Goal: Information Seeking & Learning: Learn about a topic

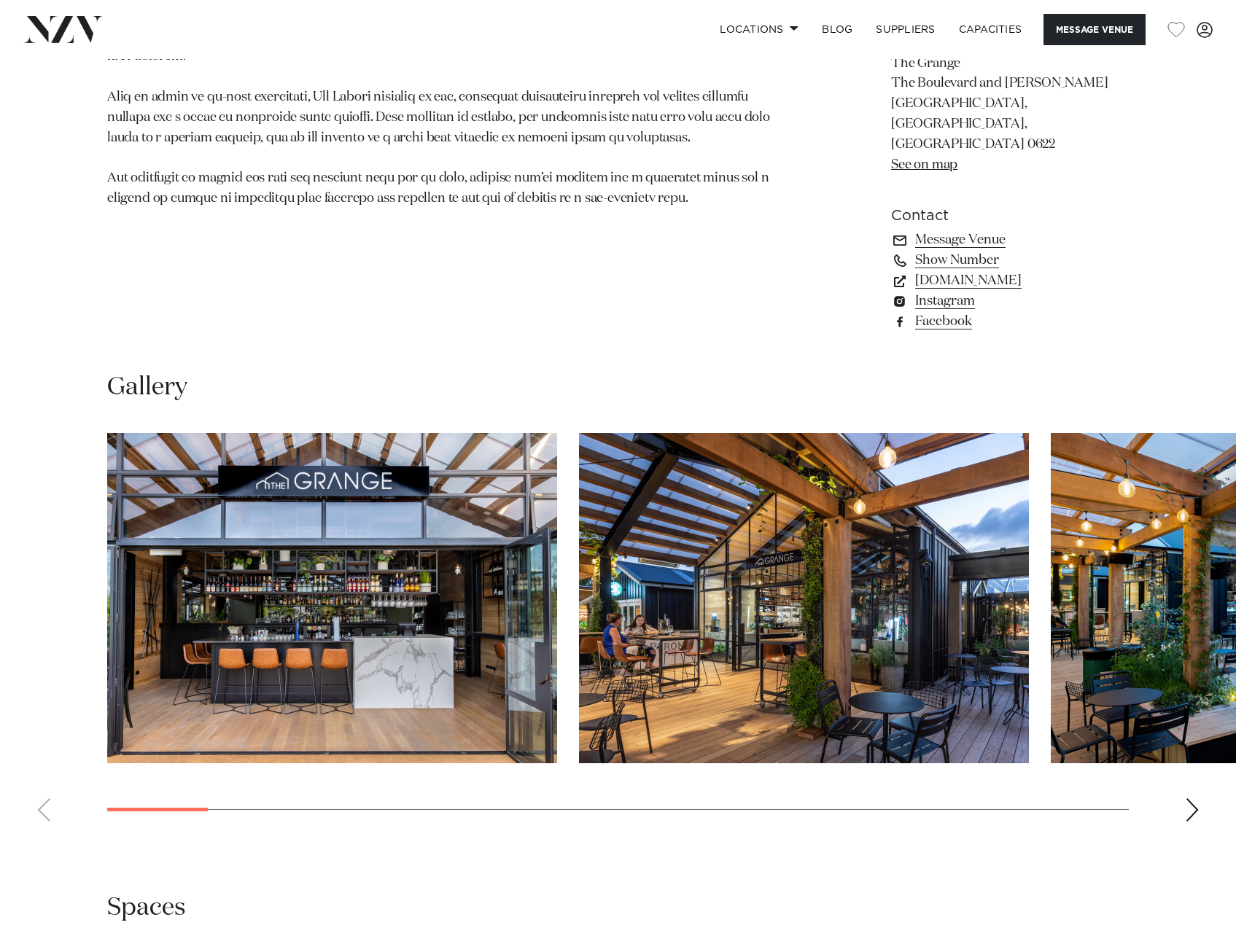
scroll to position [1167, 0]
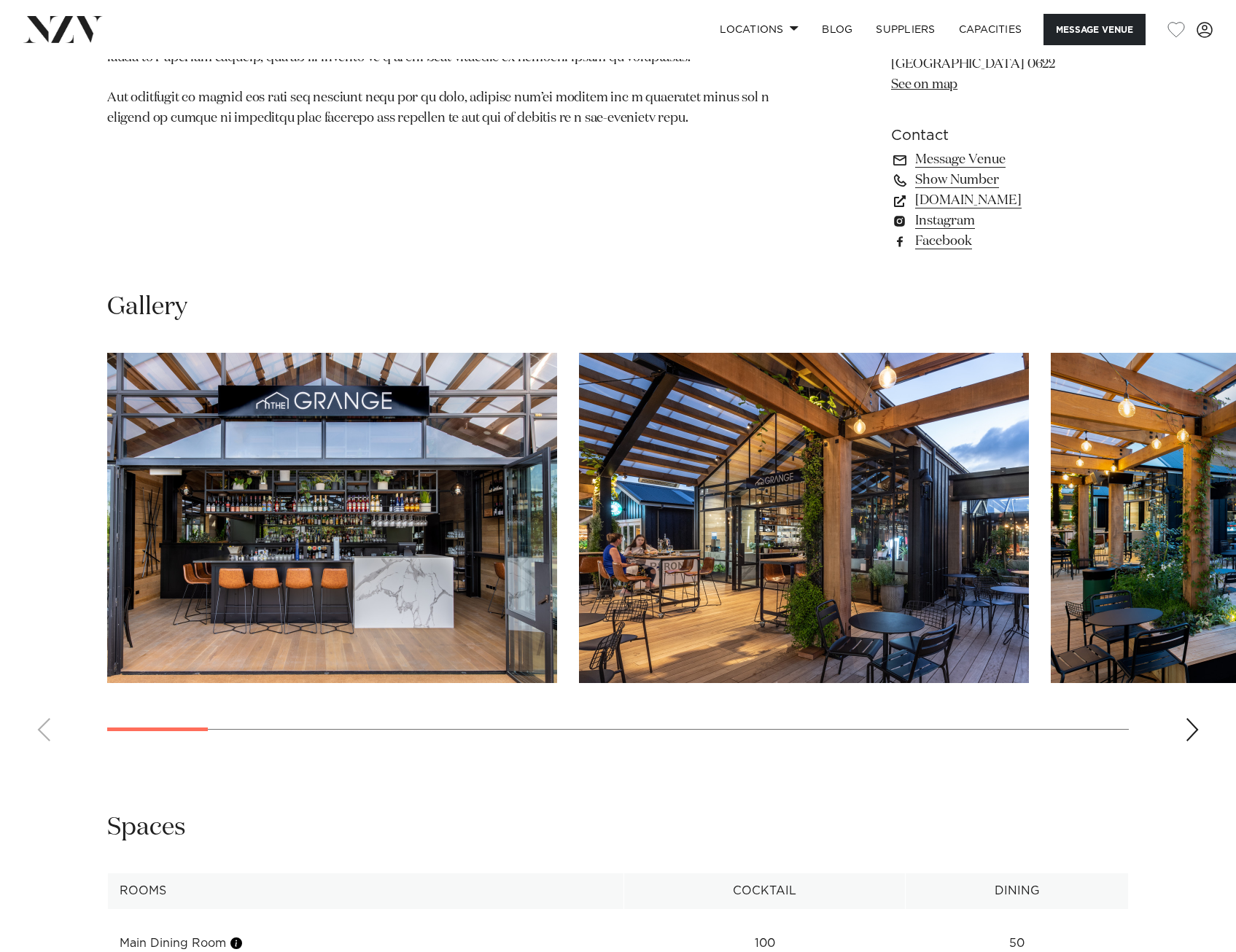
click at [1192, 718] on div "Next slide" at bounding box center [1193, 730] width 15 height 23
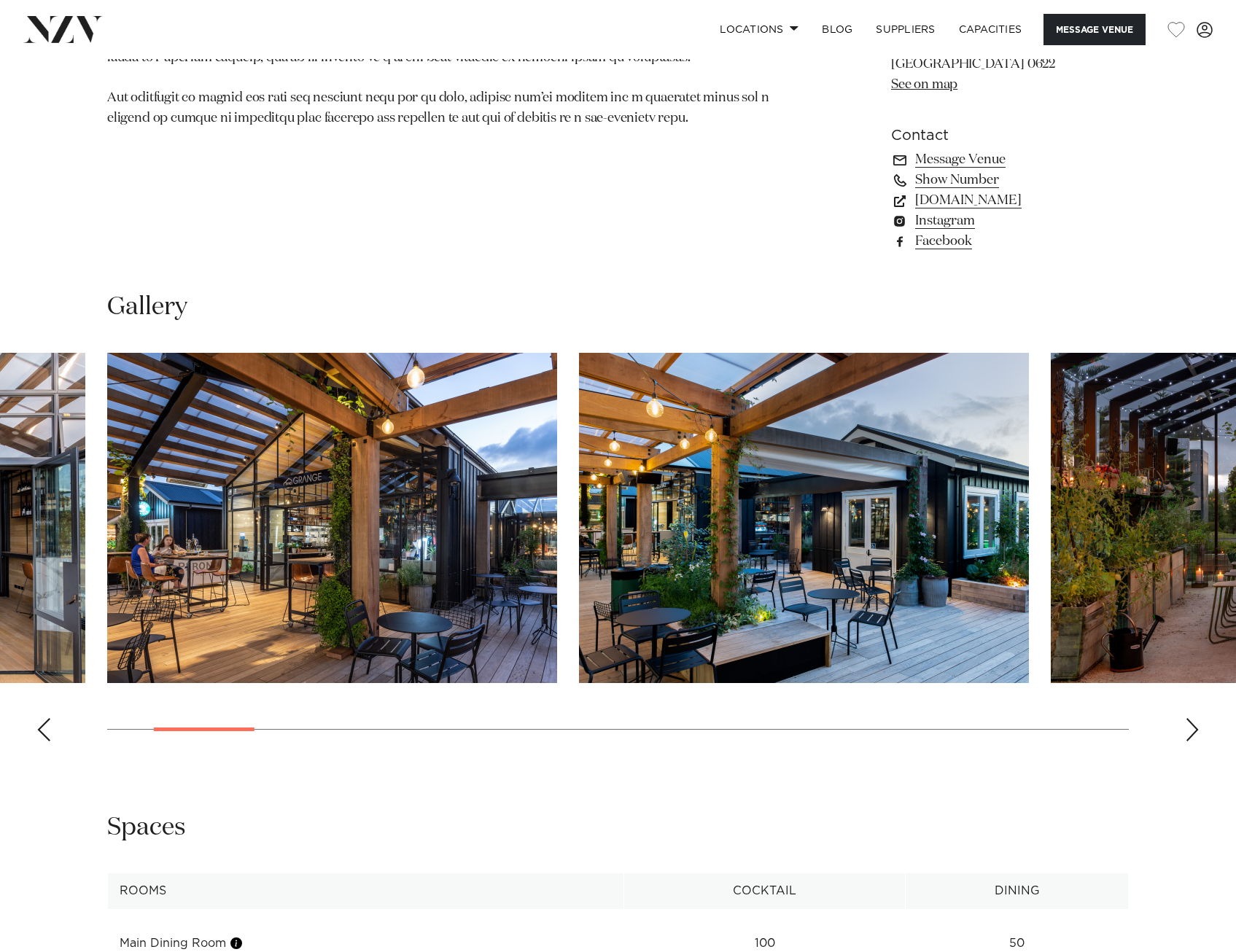
click at [1192, 718] on div "Next slide" at bounding box center [1193, 730] width 15 height 23
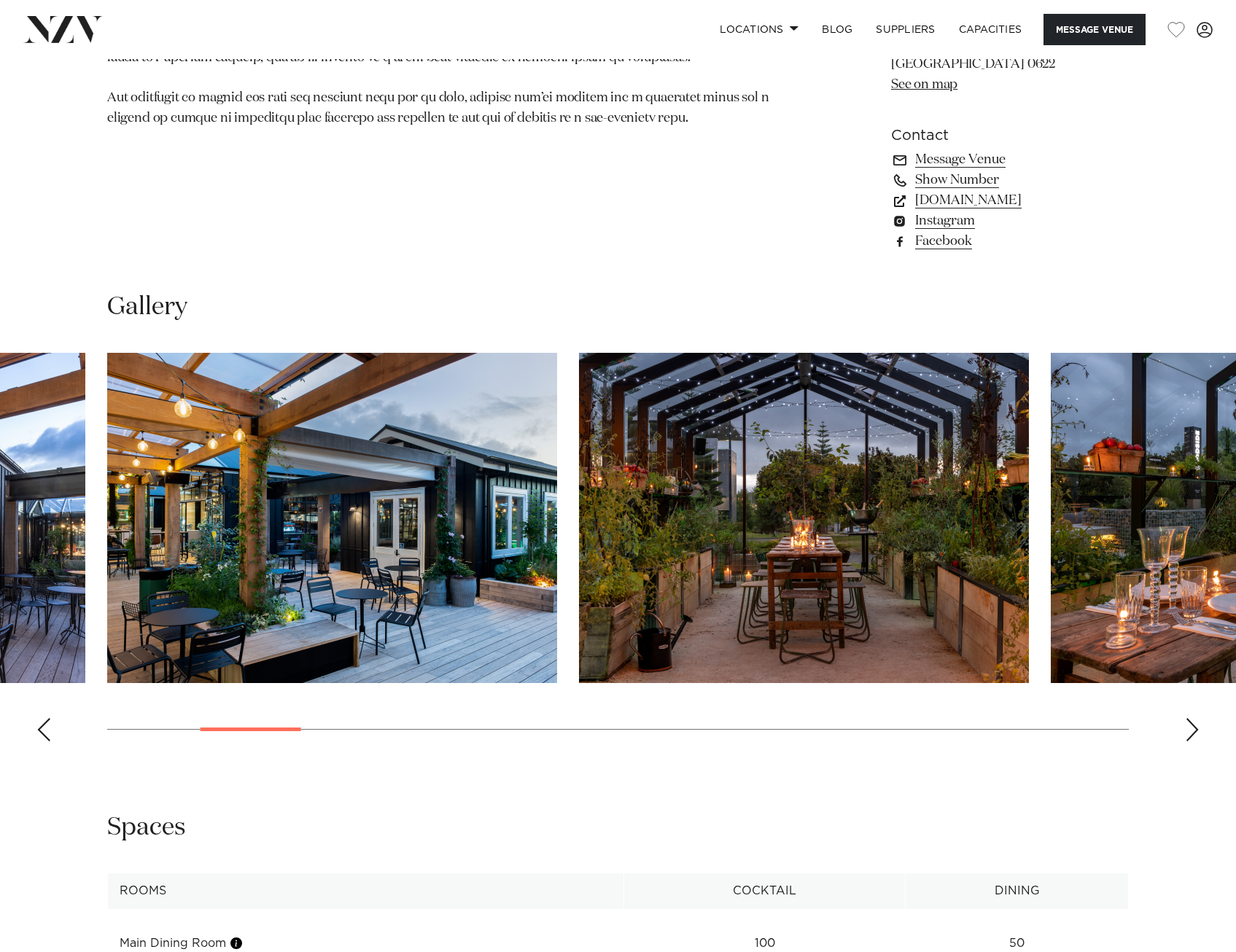
click at [1192, 718] on div "Next slide" at bounding box center [1193, 730] width 15 height 23
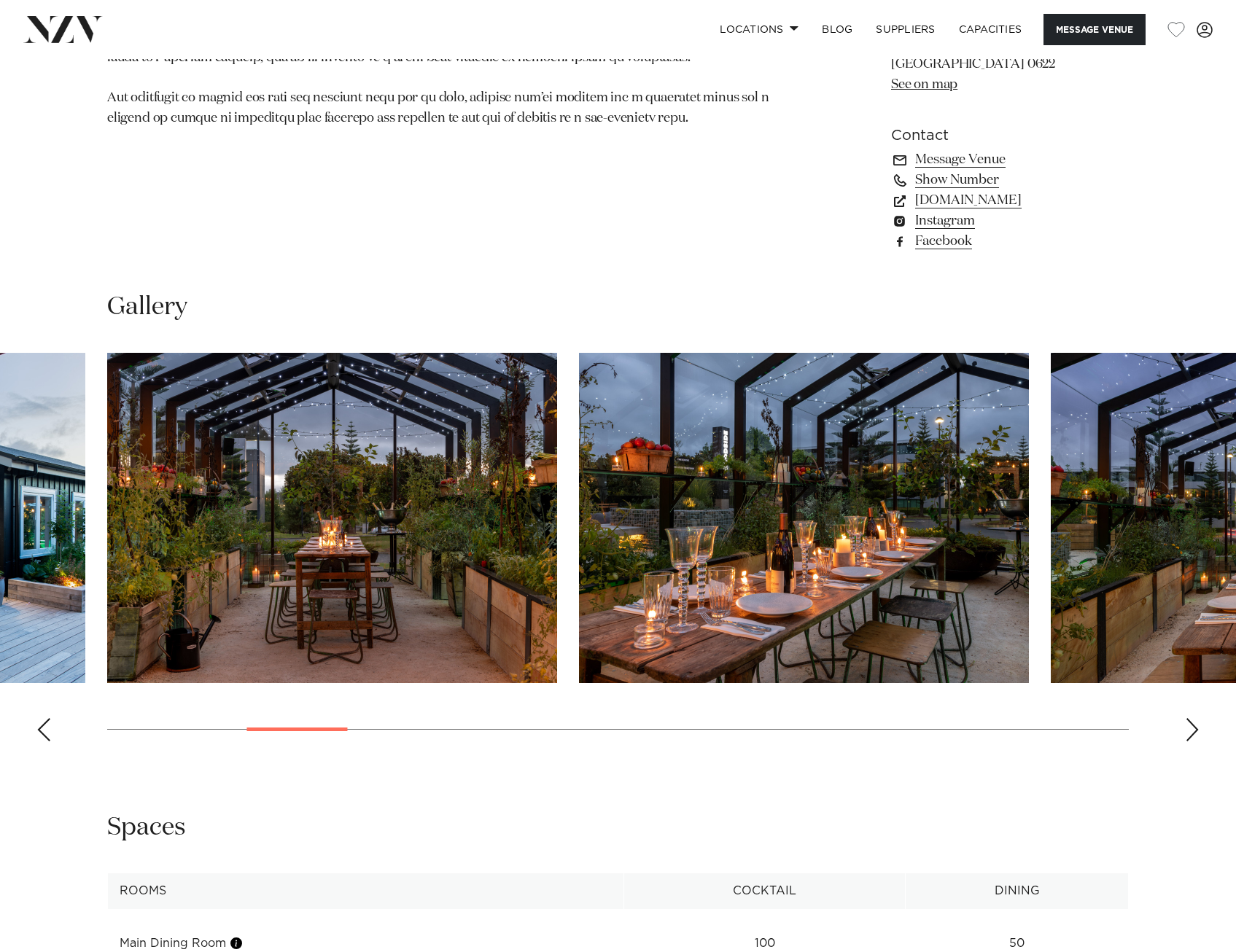
click at [1192, 718] on div "Next slide" at bounding box center [1193, 730] width 15 height 23
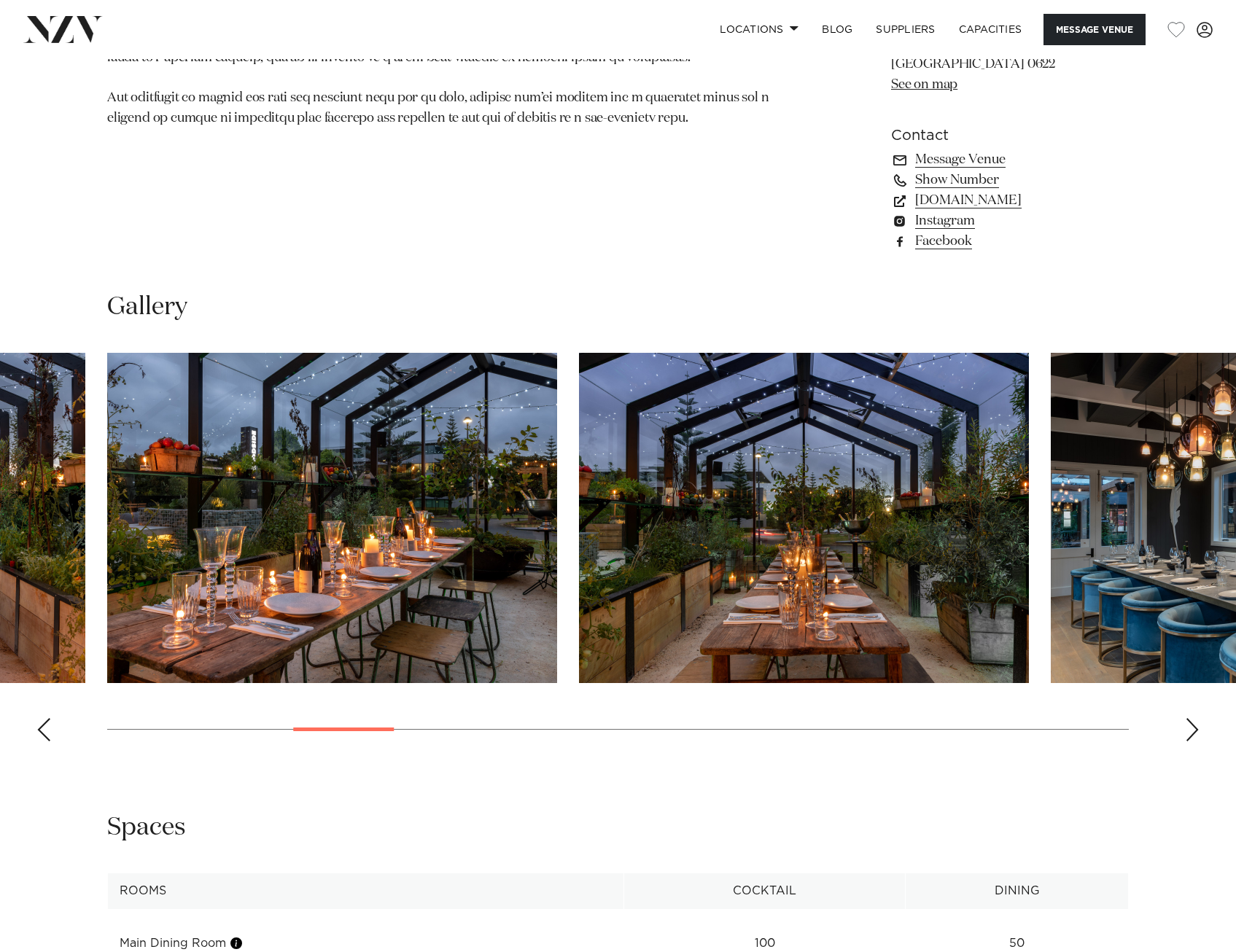
click at [1192, 718] on div "Next slide" at bounding box center [1193, 730] width 15 height 23
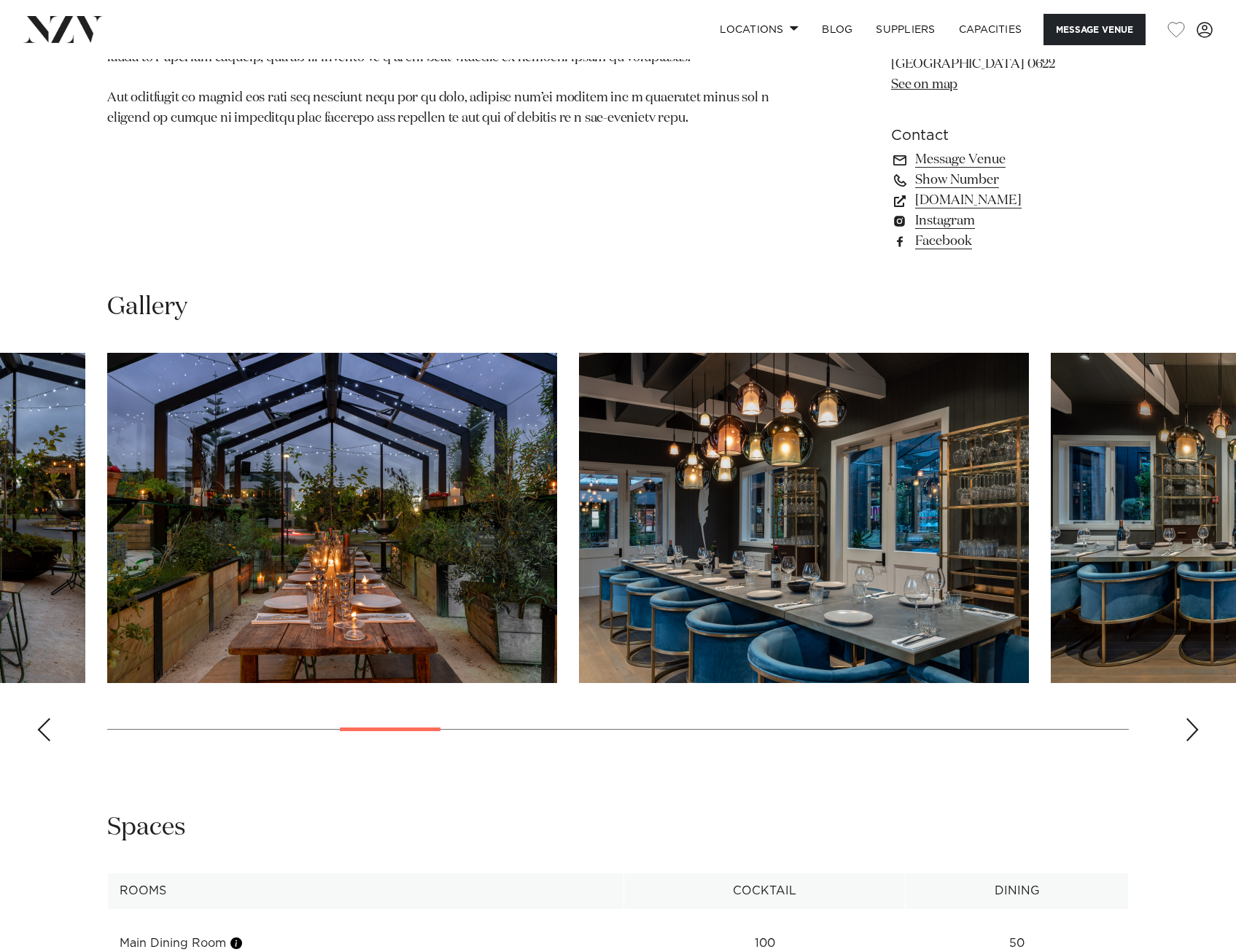
click at [1192, 718] on div "Next slide" at bounding box center [1193, 730] width 15 height 23
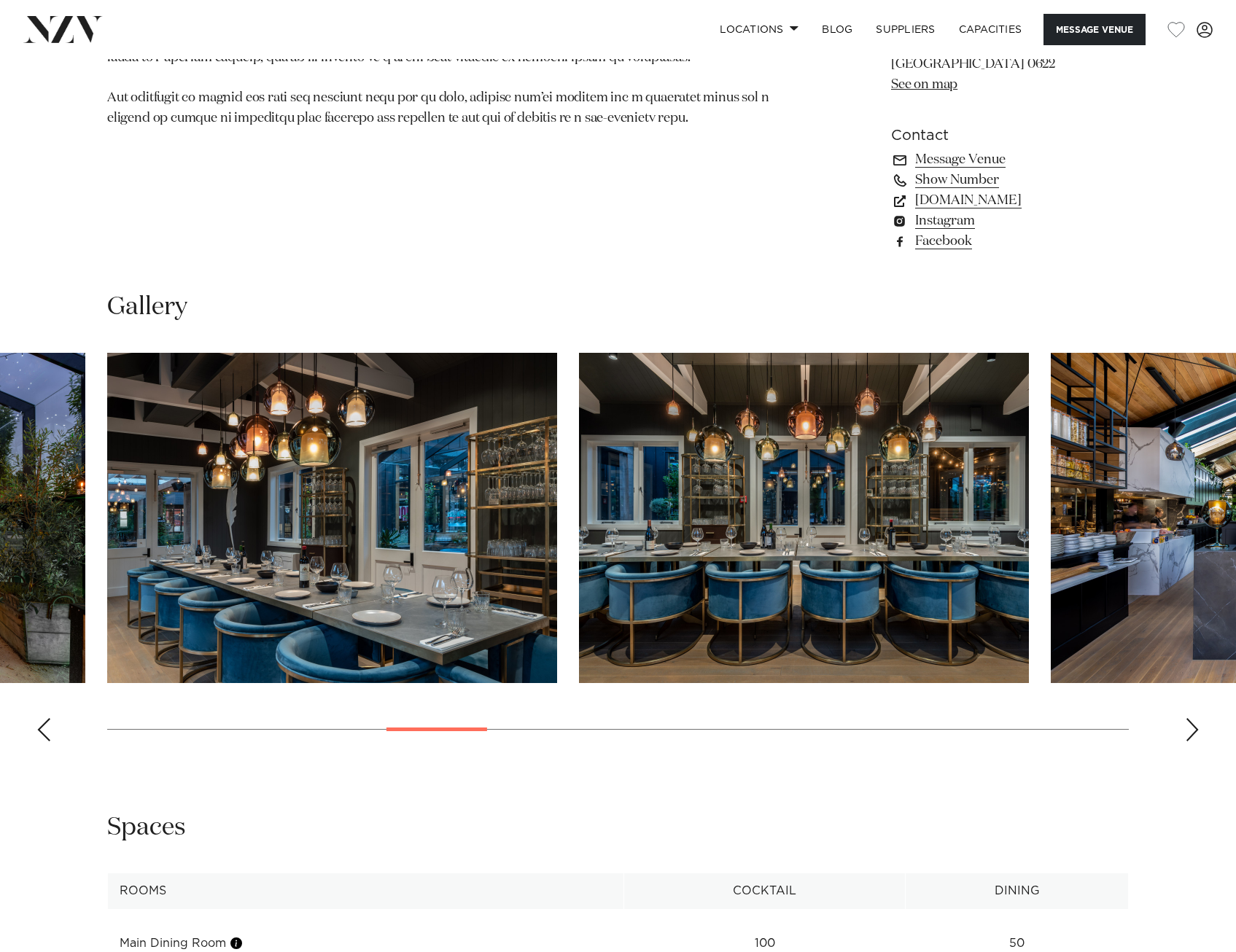
click at [1192, 718] on div "Next slide" at bounding box center [1193, 730] width 15 height 23
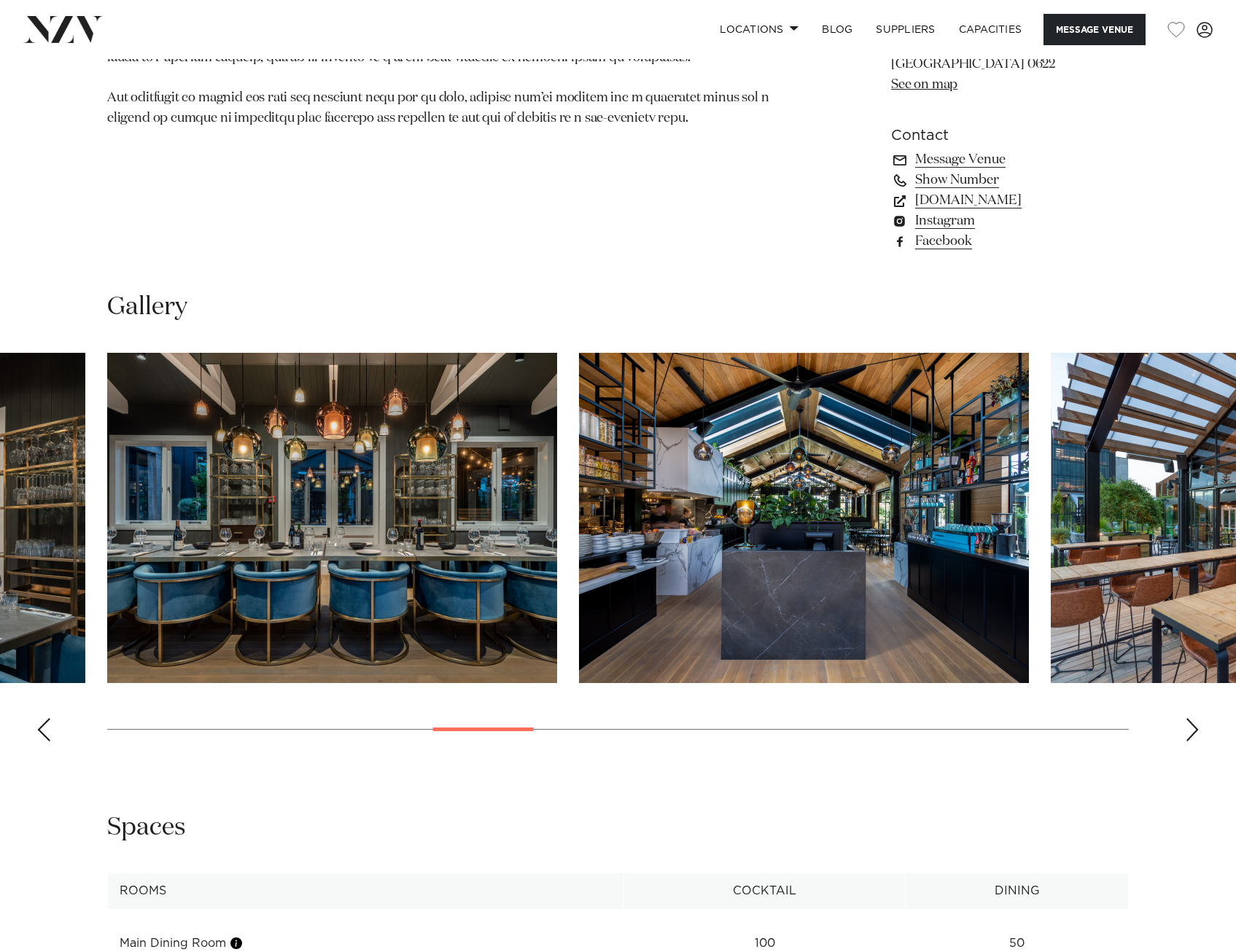
click at [1193, 718] on div "Next slide" at bounding box center [1193, 730] width 15 height 23
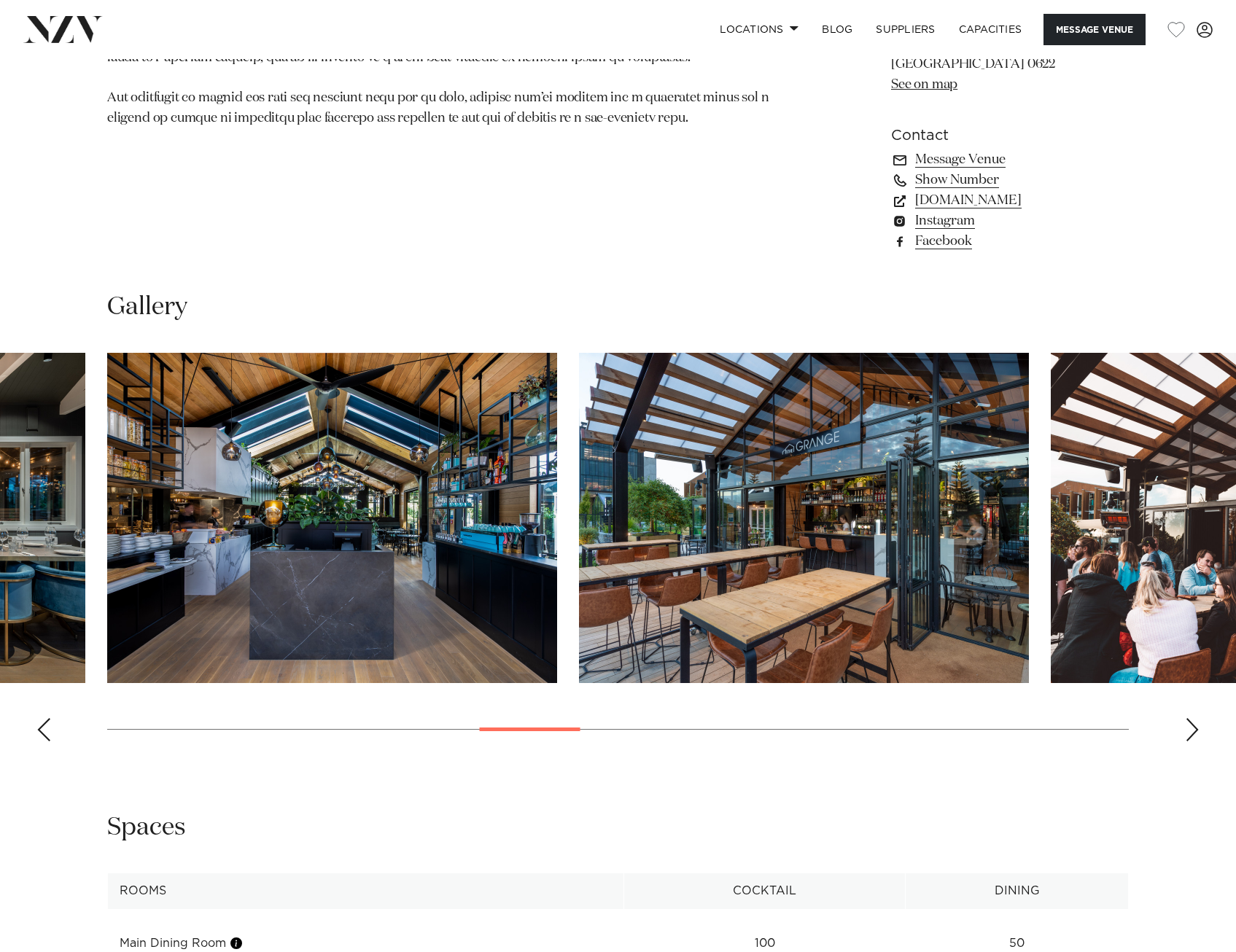
click at [1193, 718] on div "Next slide" at bounding box center [1193, 730] width 15 height 23
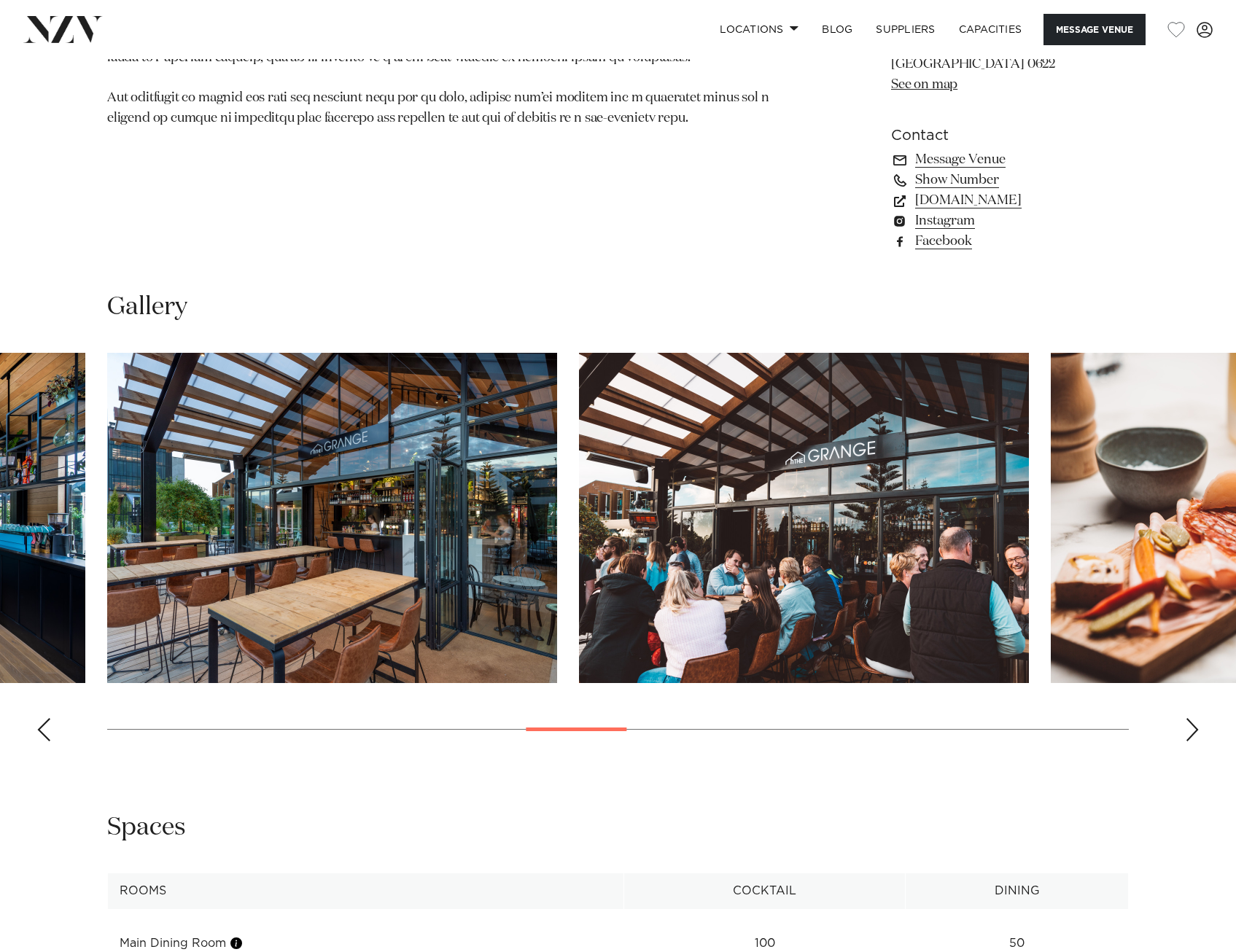
click at [1193, 718] on div "Next slide" at bounding box center [1193, 730] width 15 height 23
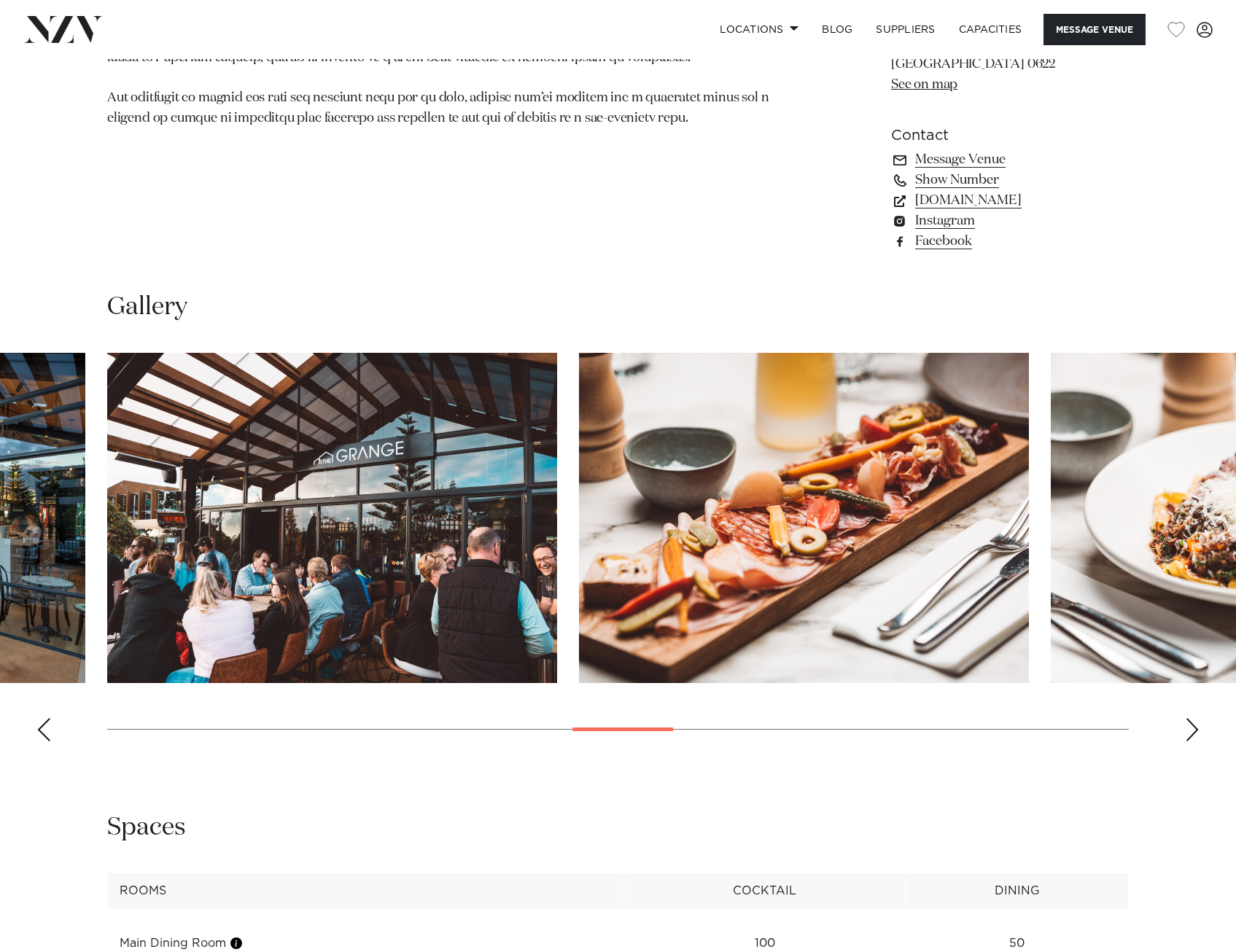
click at [1193, 718] on div "Next slide" at bounding box center [1193, 730] width 15 height 23
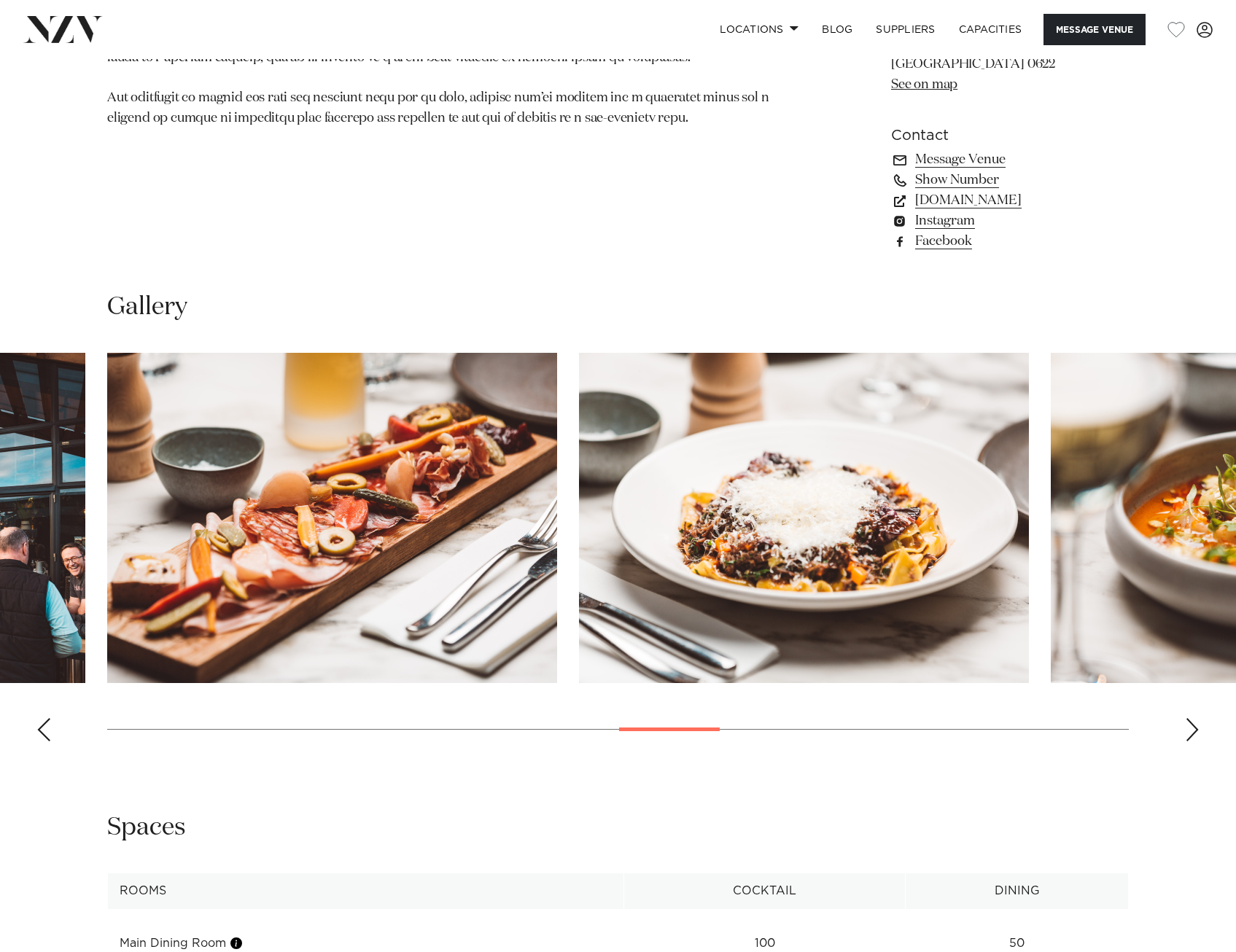
click at [1193, 718] on div "Next slide" at bounding box center [1193, 730] width 15 height 23
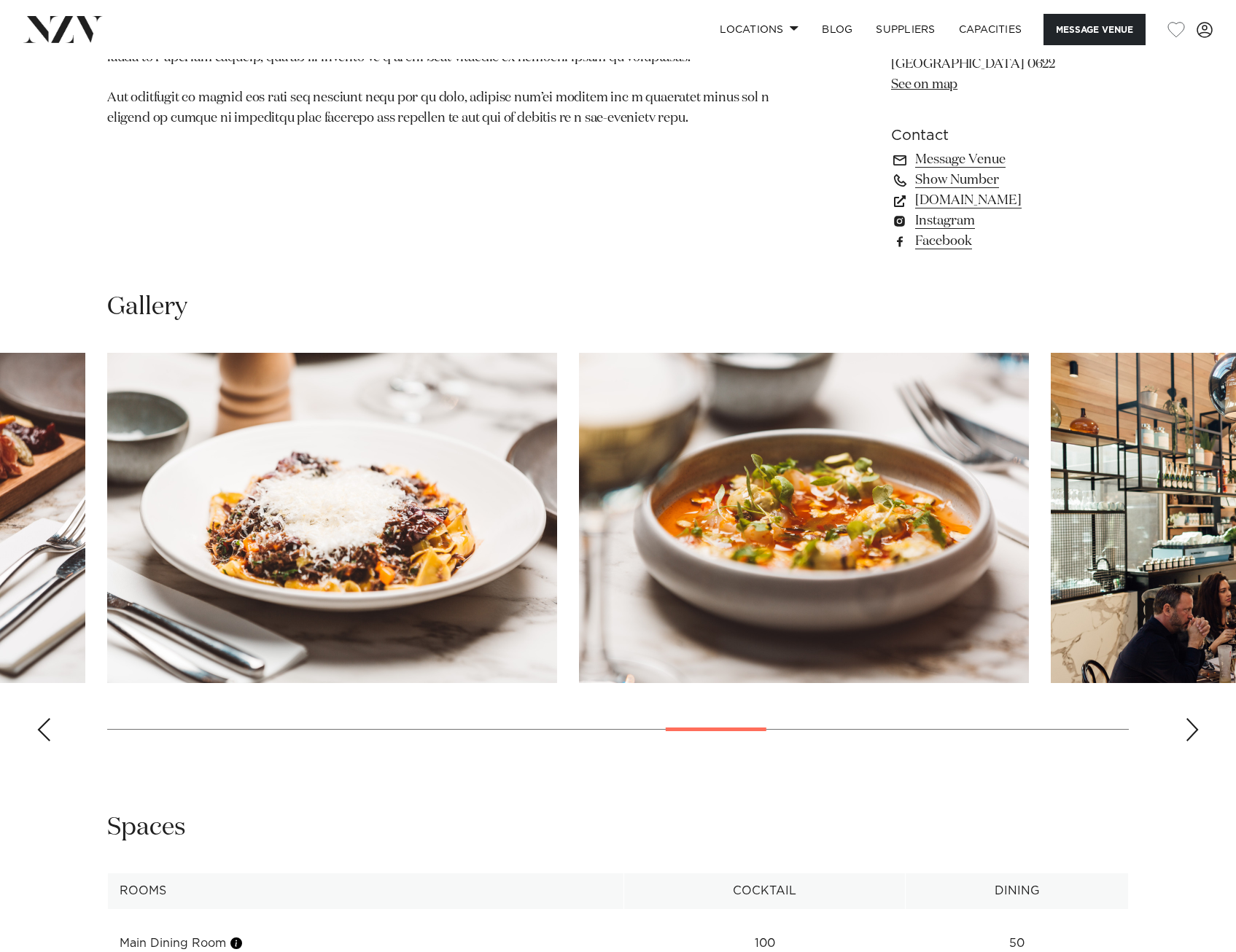
click at [1193, 718] on div "Next slide" at bounding box center [1193, 730] width 15 height 23
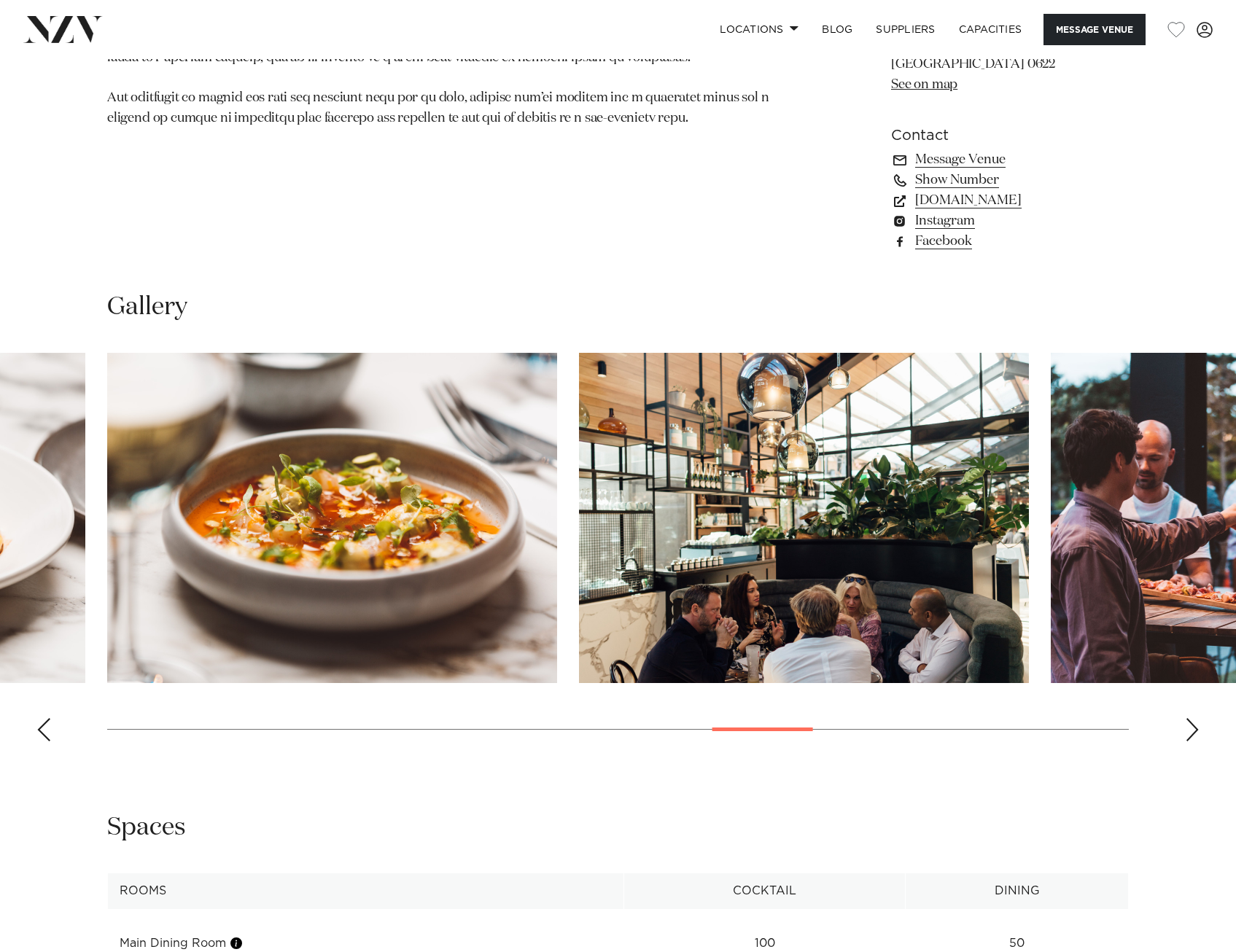
click at [1193, 718] on div "Next slide" at bounding box center [1193, 730] width 15 height 23
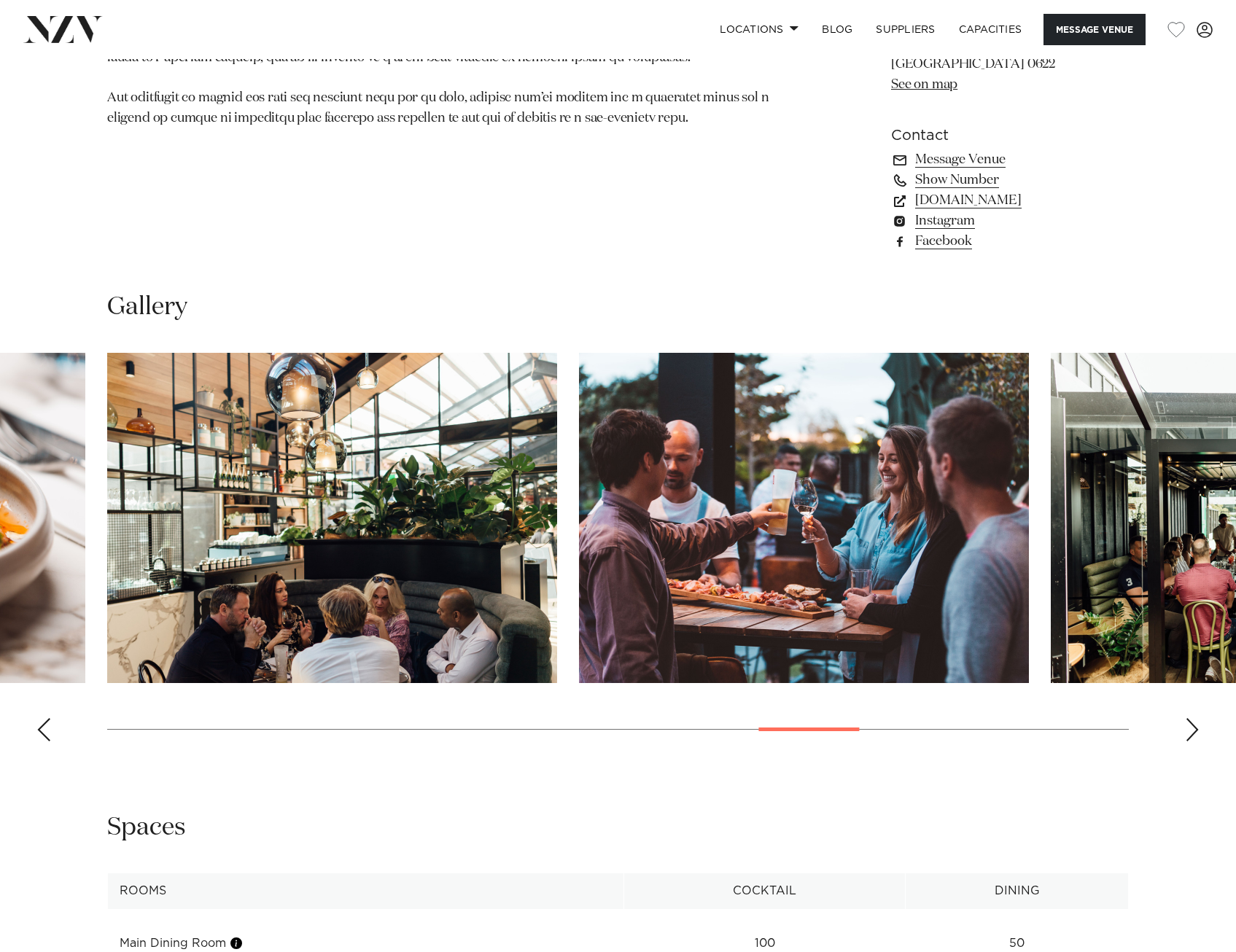
click at [1193, 718] on div "Next slide" at bounding box center [1193, 730] width 15 height 23
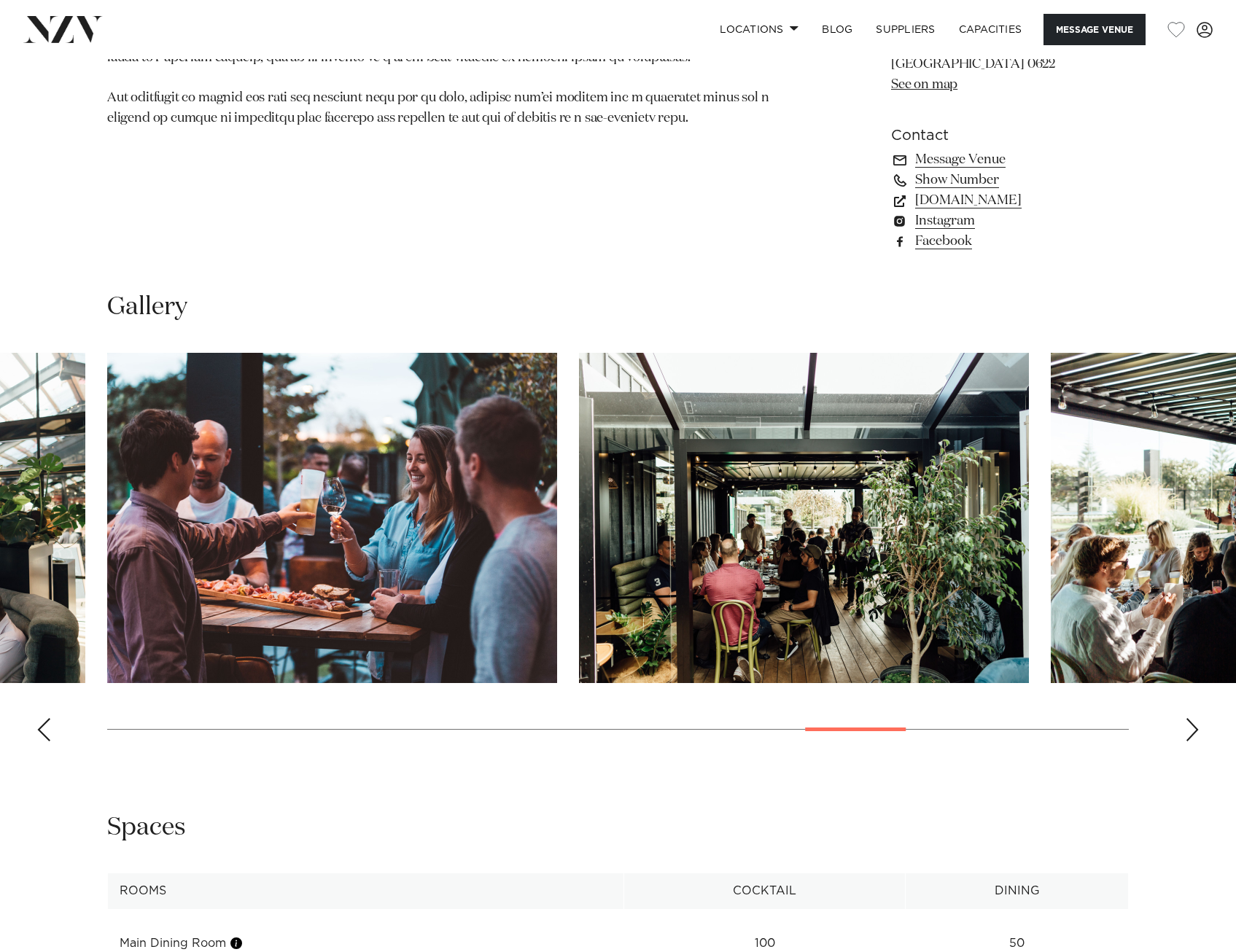
click at [1193, 718] on div "Next slide" at bounding box center [1193, 730] width 15 height 23
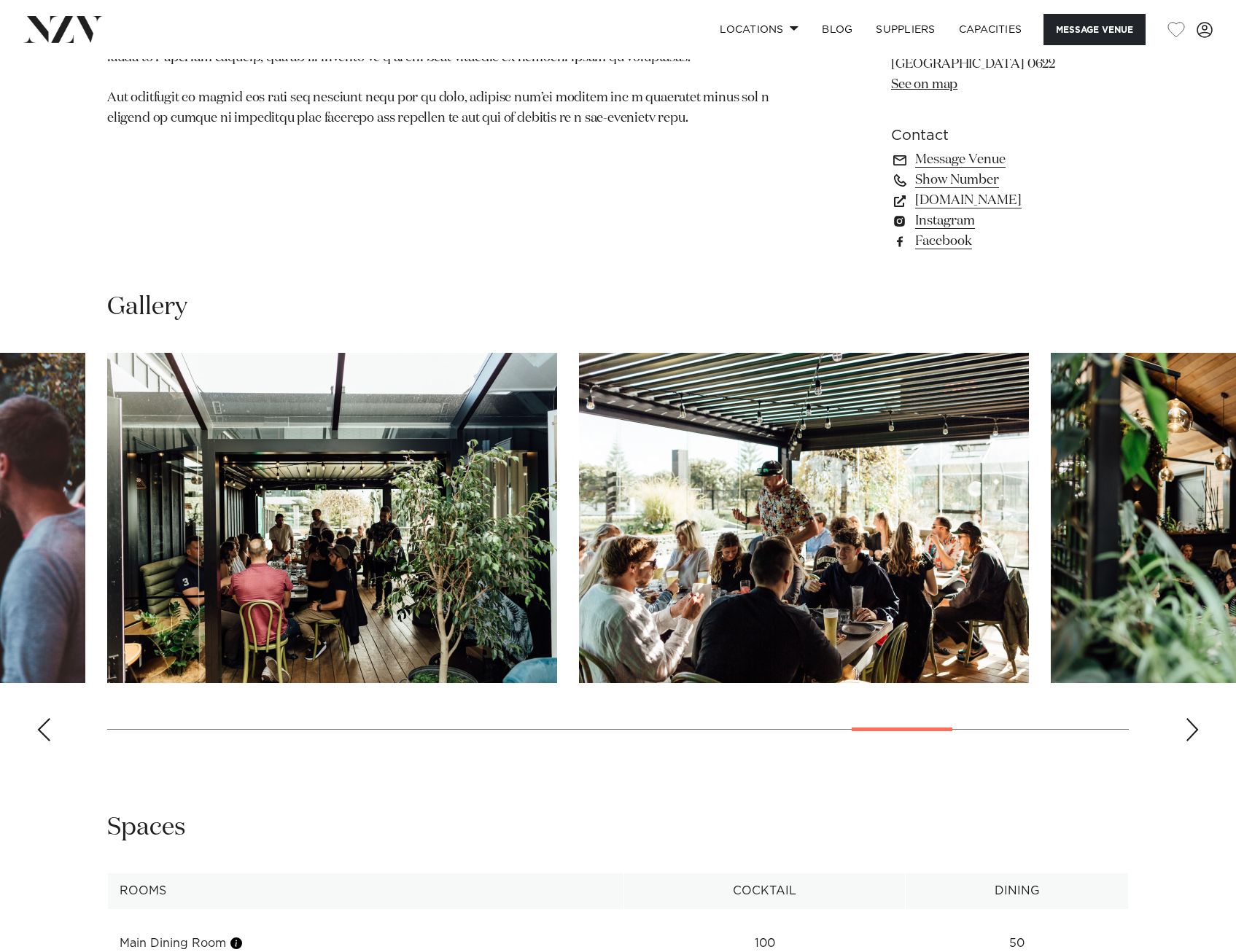
click at [1193, 718] on div "Next slide" at bounding box center [1193, 730] width 15 height 23
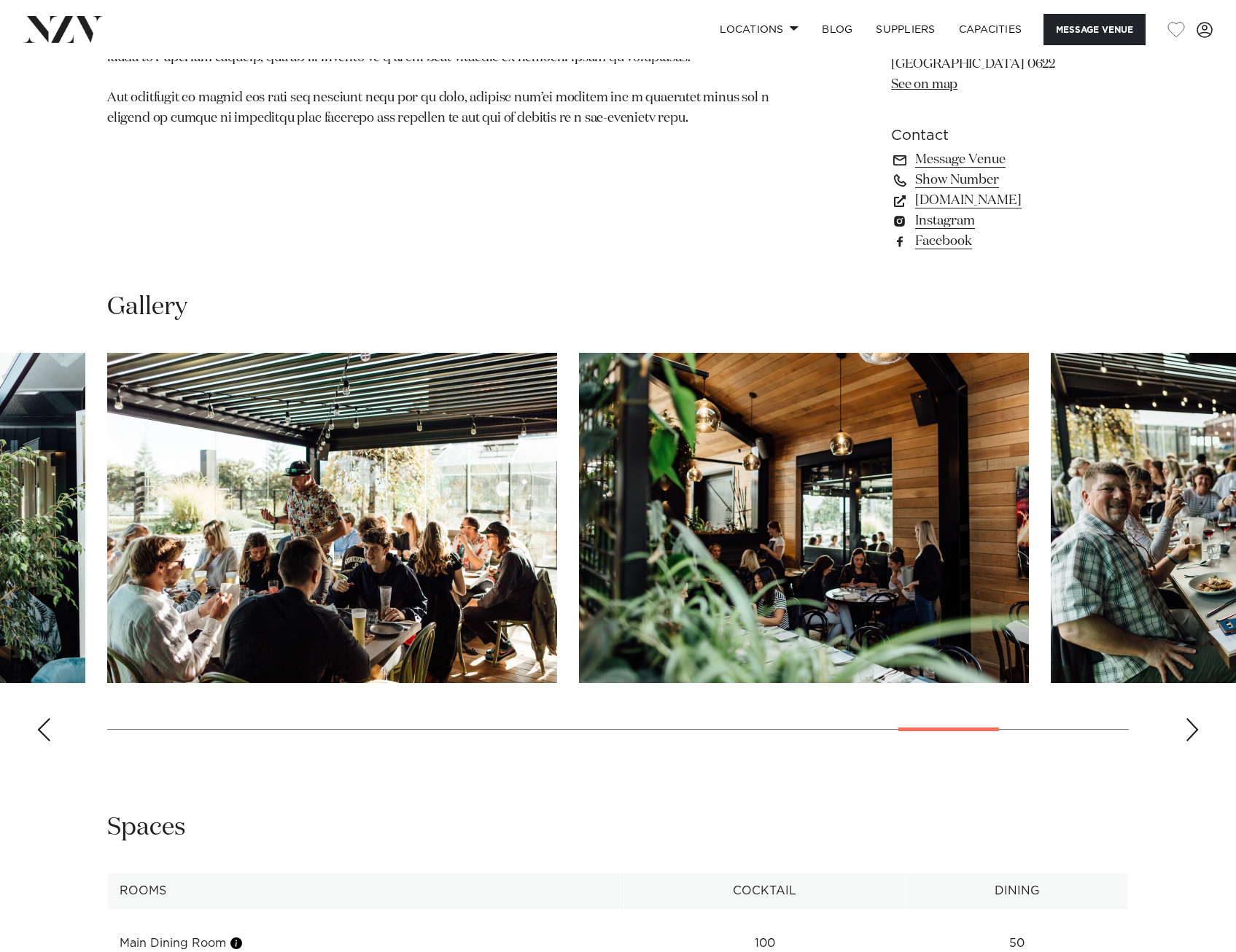
click at [1195, 718] on div "Next slide" at bounding box center [1193, 730] width 15 height 23
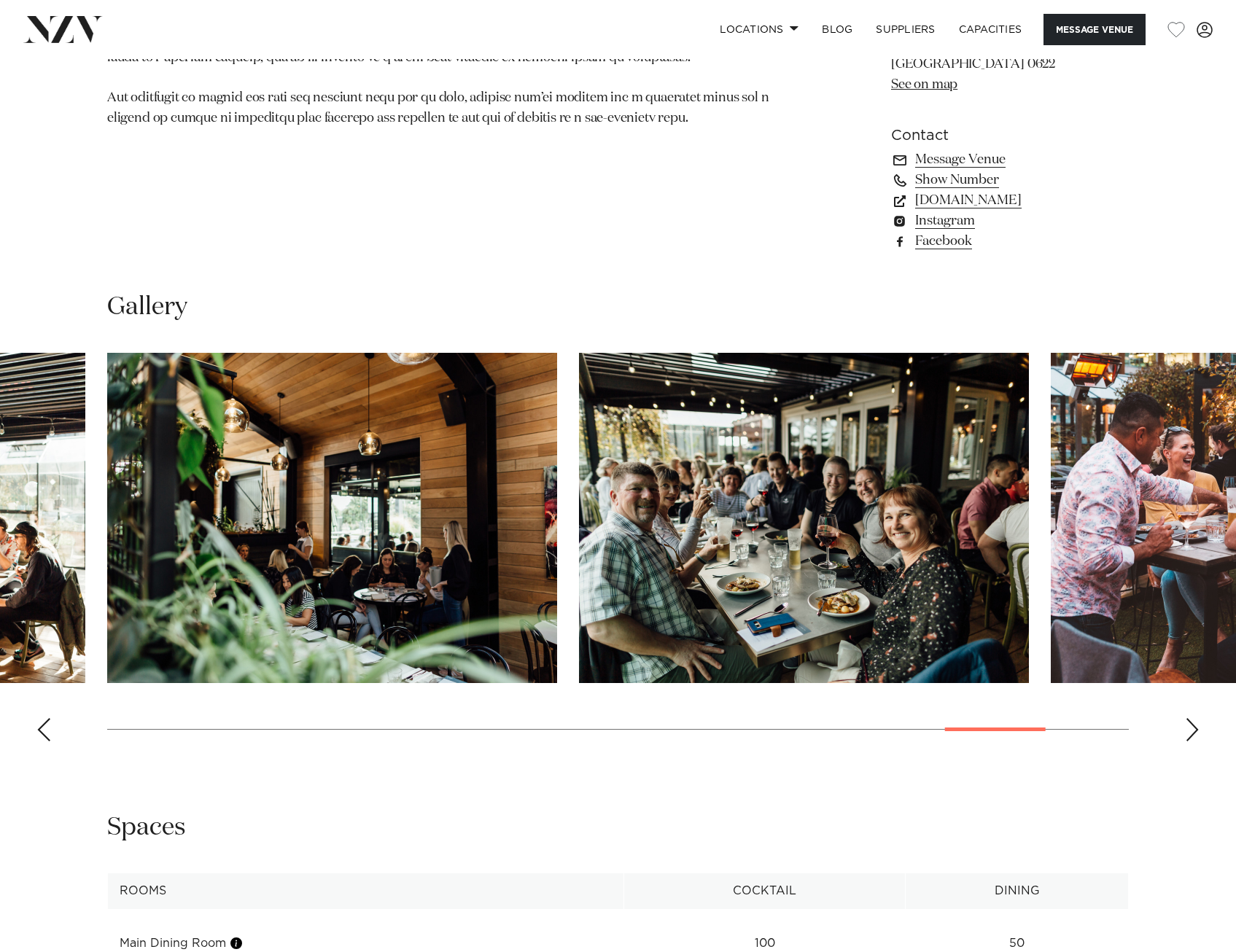
click at [1195, 718] on div "Next slide" at bounding box center [1193, 730] width 15 height 23
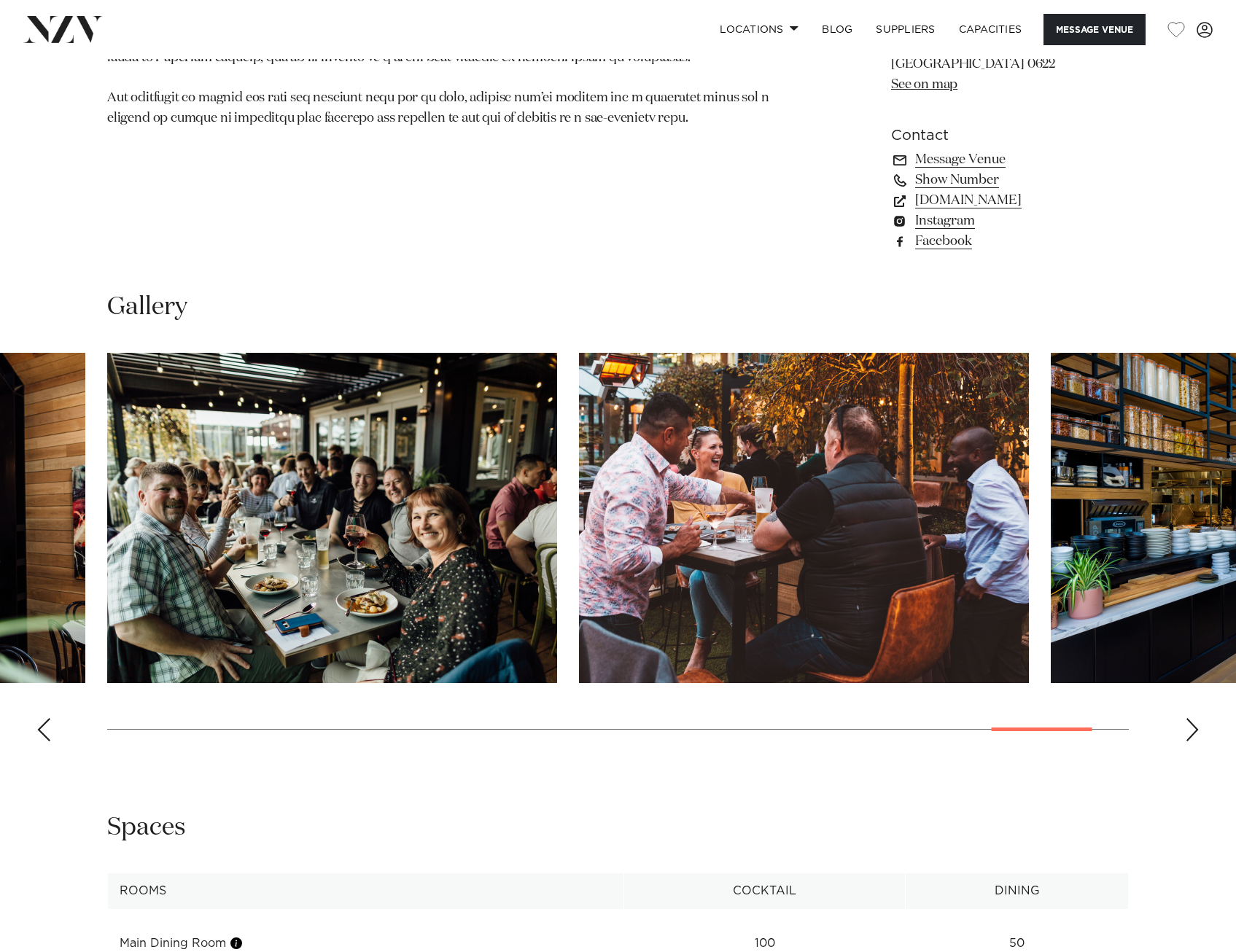
click at [1195, 718] on div "Next slide" at bounding box center [1193, 730] width 15 height 23
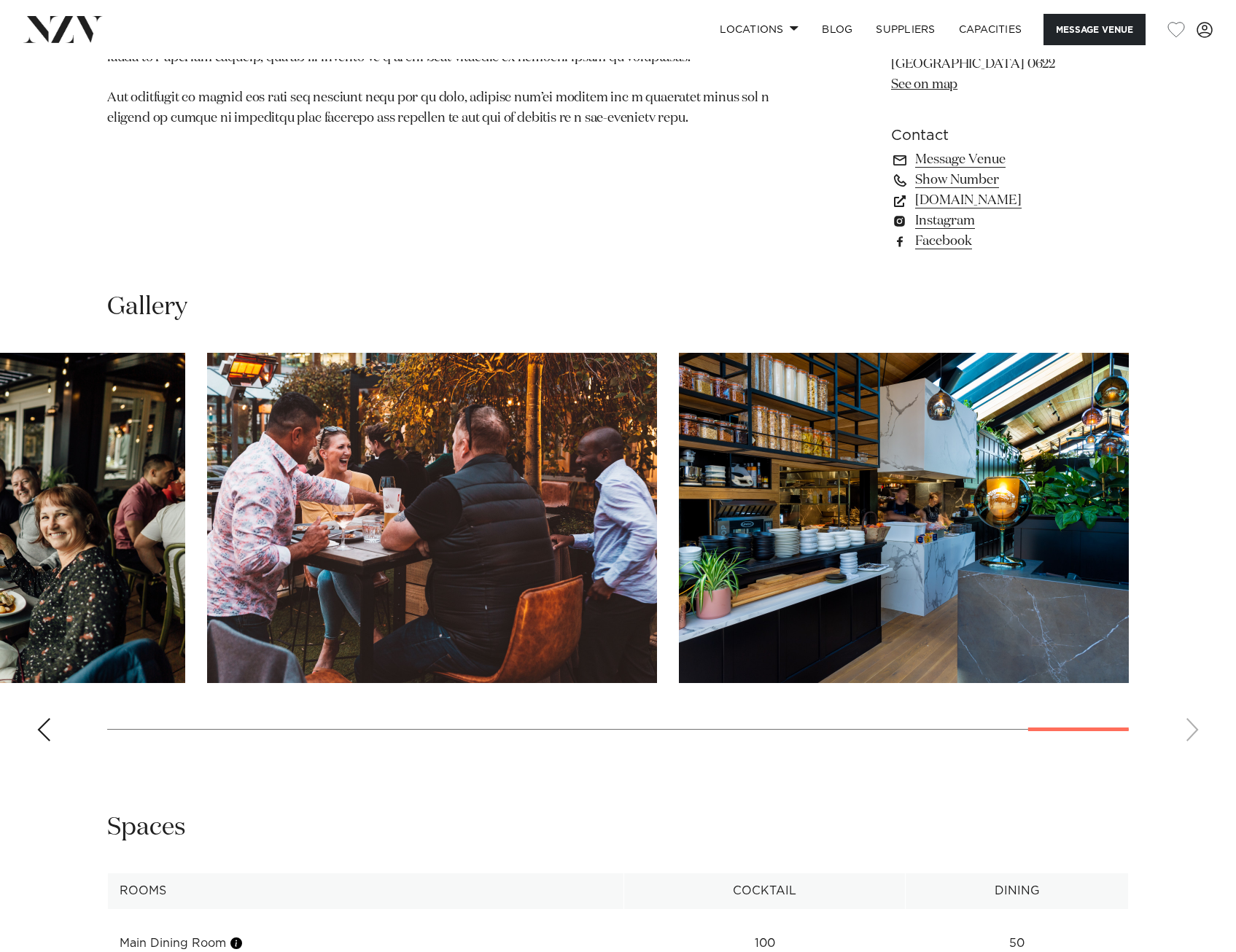
click at [1195, 686] on swiper-container at bounding box center [618, 553] width 1236 height 400
click at [1193, 687] on swiper-container at bounding box center [618, 553] width 1236 height 400
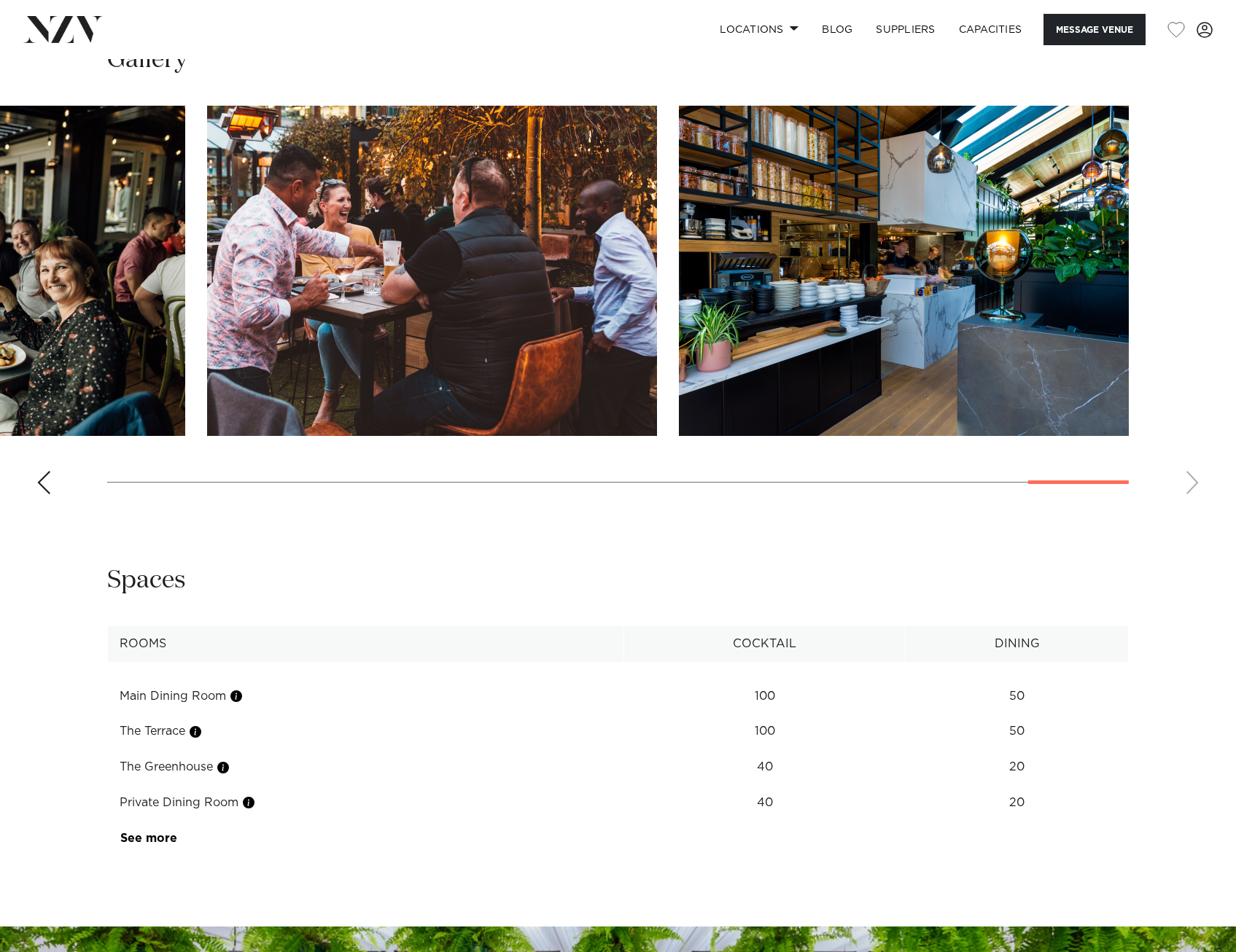
scroll to position [1604, 0]
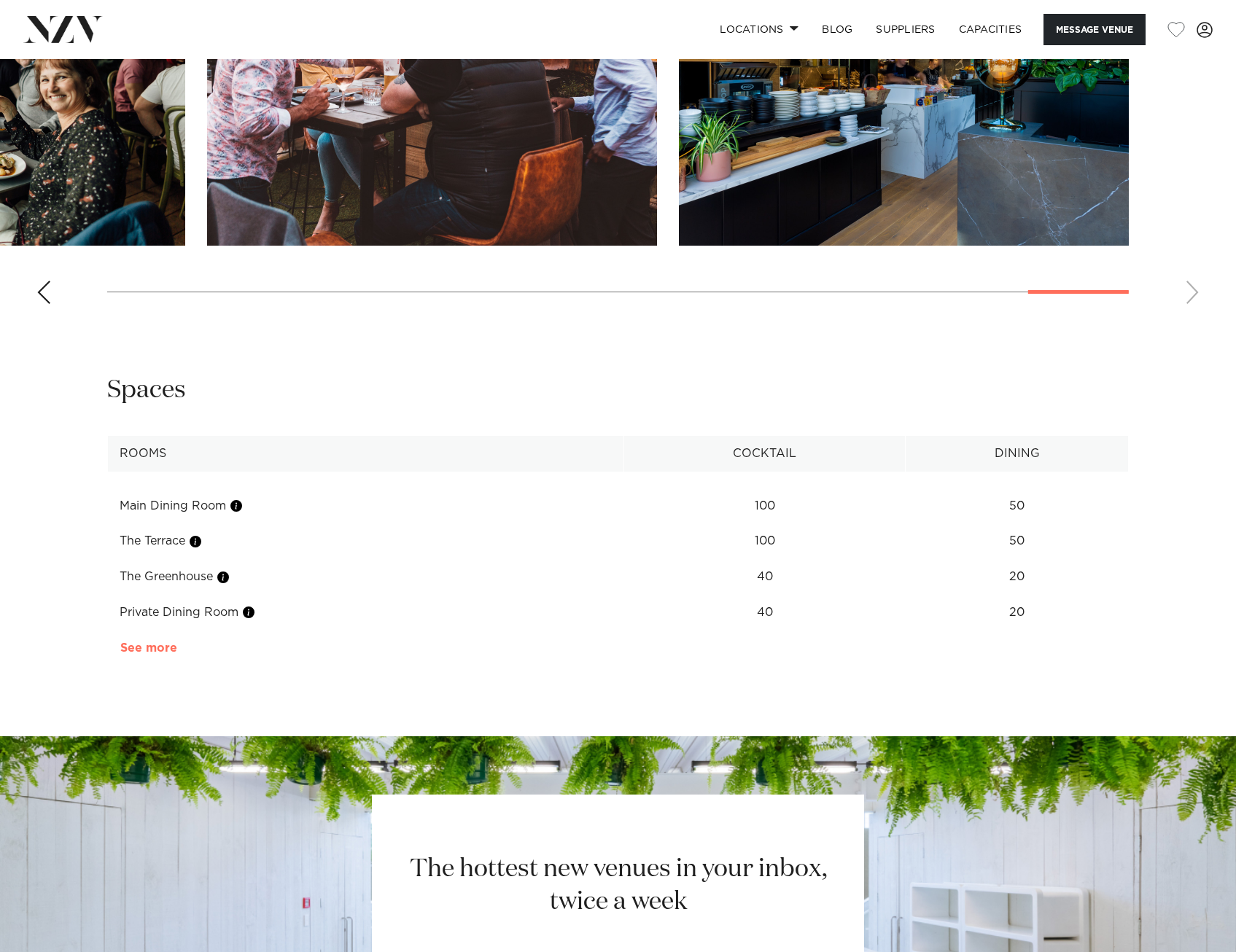
click at [143, 642] on link "See more" at bounding box center [177, 648] width 114 height 12
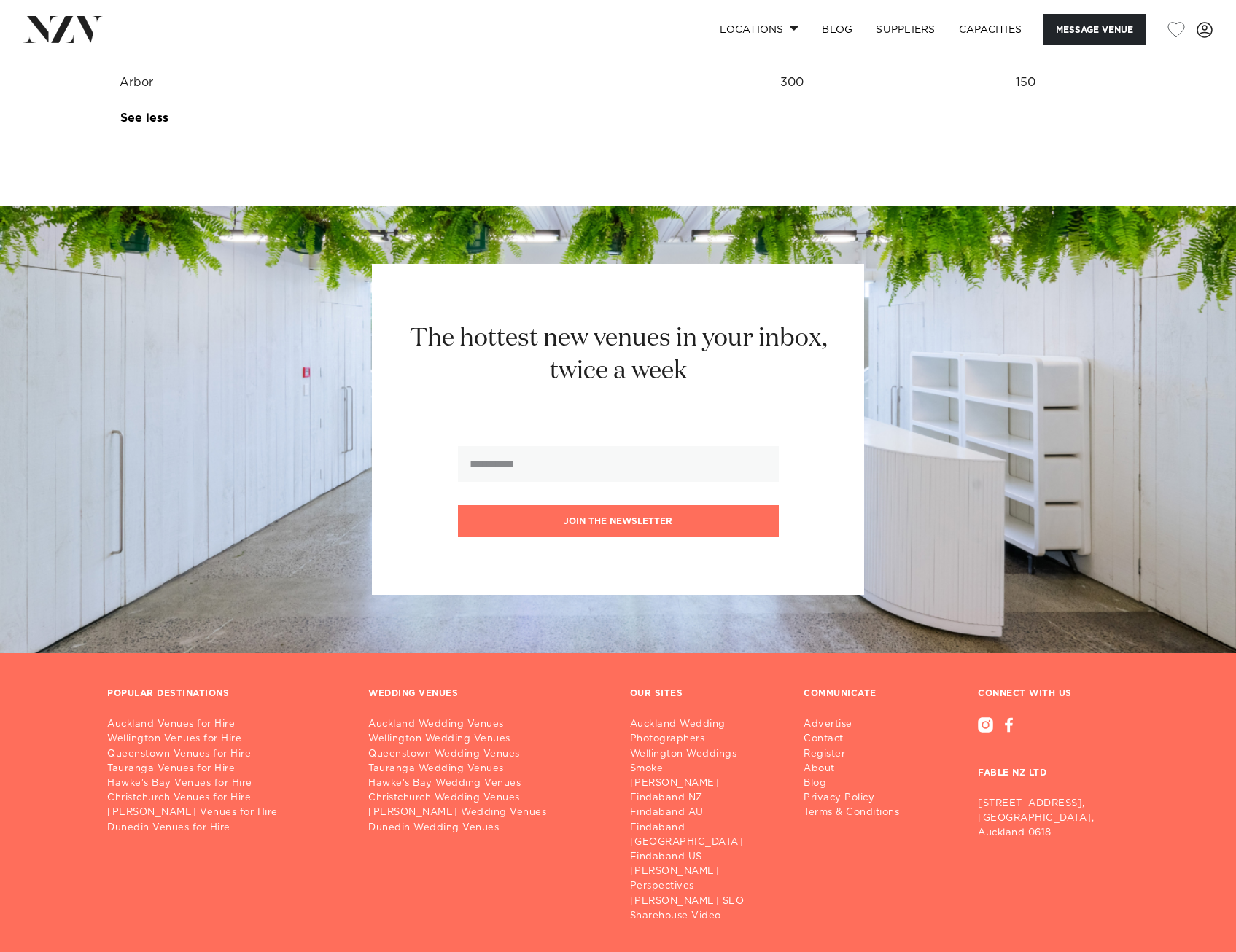
scroll to position [2307, 0]
